Goal: Task Accomplishment & Management: Manage account settings

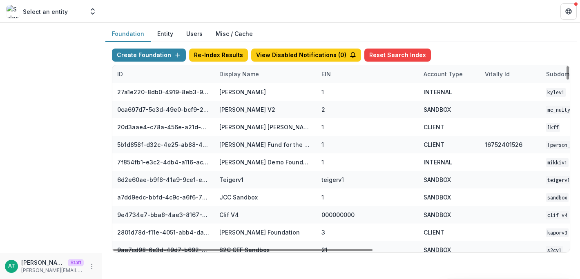
click at [229, 76] on div "Display Name" at bounding box center [238, 74] width 49 height 9
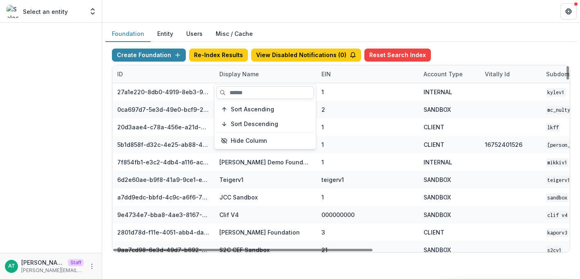
click at [247, 89] on input at bounding box center [265, 92] width 98 height 13
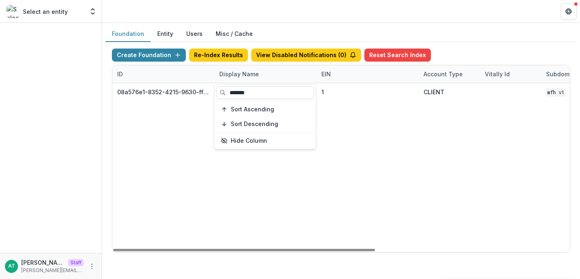
type input "*******"
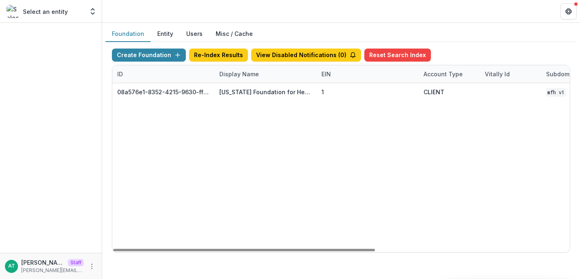
click at [263, 14] on header at bounding box center [341, 11] width 478 height 22
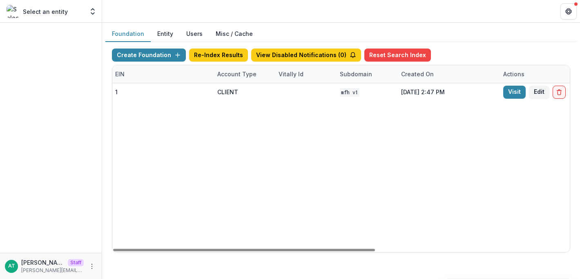
scroll to position [0, 339]
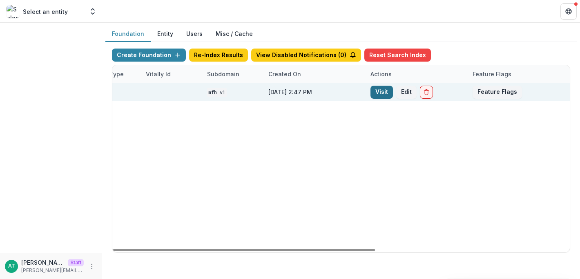
click at [379, 91] on link "Visit" at bounding box center [381, 92] width 22 height 13
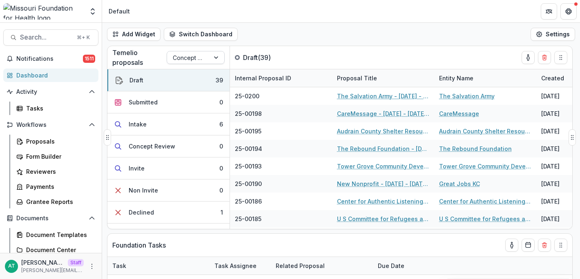
click at [206, 56] on div "Concept Paper" at bounding box center [188, 58] width 42 height 12
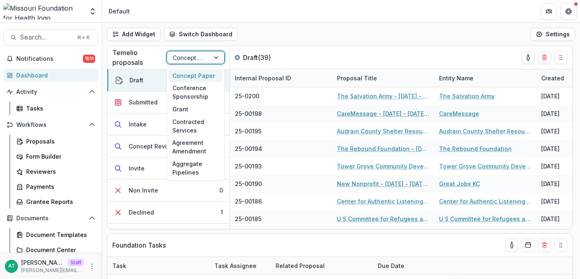
click at [304, 29] on div "Add Widget Switch Dashboard Default DLS Dashboard New Dashboard Settings" at bounding box center [341, 34] width 478 height 23
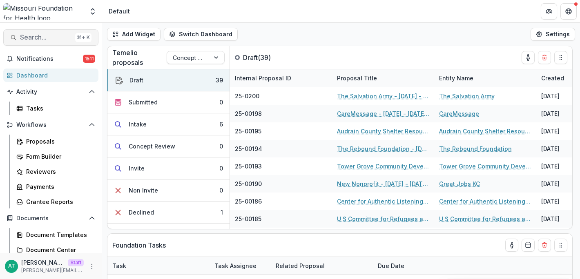
click at [43, 32] on button "Search... ⌘ + K" at bounding box center [50, 37] width 95 height 16
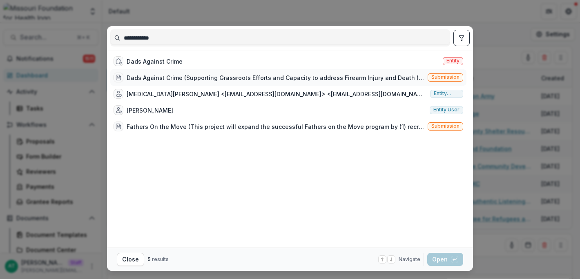
type input "**********"
click at [164, 76] on div "Dads Against Crime (Supporting Grassroots Efforts and Capacity to address Firea…" at bounding box center [276, 78] width 298 height 9
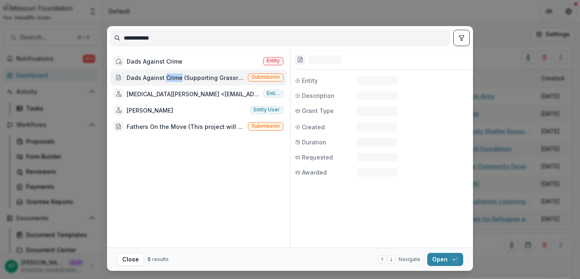
click at [164, 76] on div "Dads Against Crime (Supporting Grassroots Efforts and Capacity to address Firea…" at bounding box center [186, 78] width 118 height 9
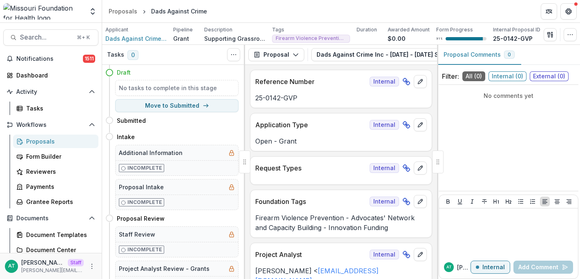
scroll to position [7, 0]
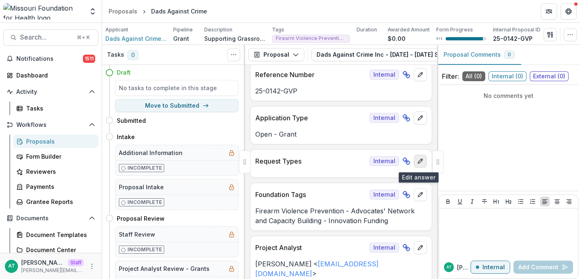
click at [418, 162] on icon "edit" at bounding box center [420, 161] width 4 height 4
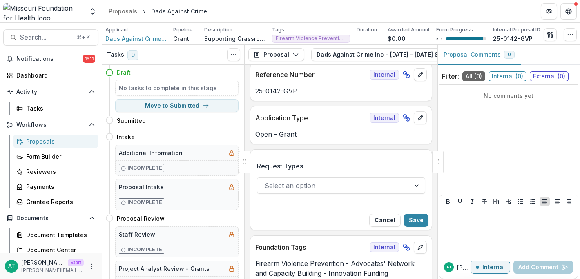
click at [329, 182] on div at bounding box center [334, 185] width 138 height 11
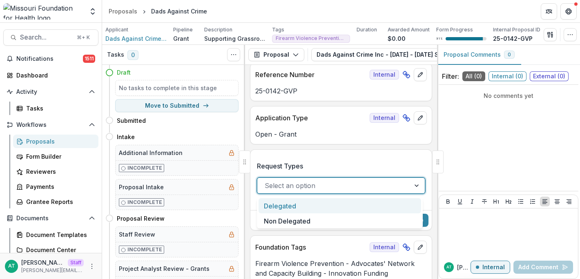
click at [312, 161] on div "Request Types Delegated, 1 of 2. 2 results available. Use Up and Down to choose…" at bounding box center [341, 181] width 168 height 52
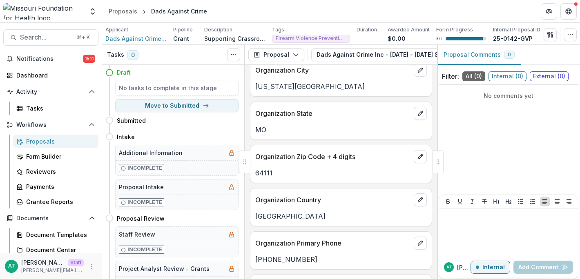
scroll to position [905, 0]
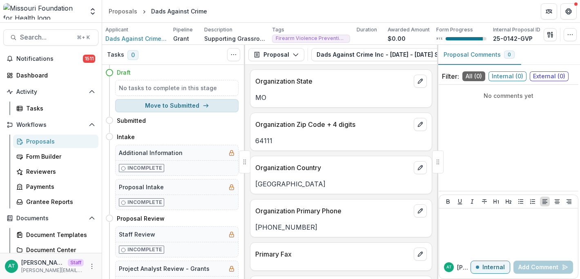
click at [177, 103] on button "Move to Submitted" at bounding box center [176, 105] width 123 height 13
select select "*********"
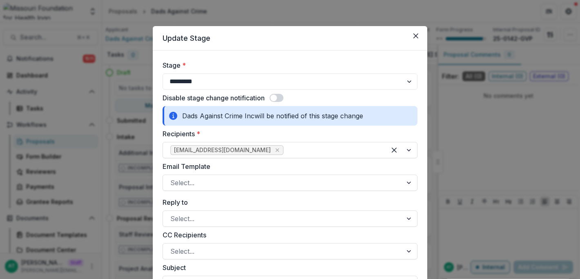
click at [279, 96] on span at bounding box center [277, 98] width 14 height 8
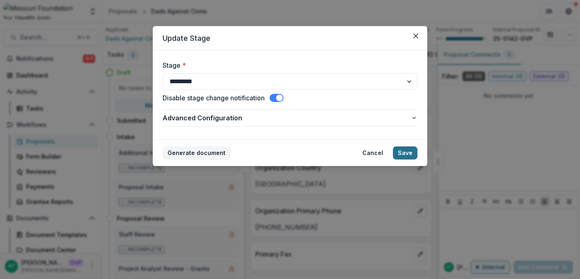
click at [408, 153] on button "Save" at bounding box center [405, 153] width 25 height 13
